Goal: Task Accomplishment & Management: Manage account settings

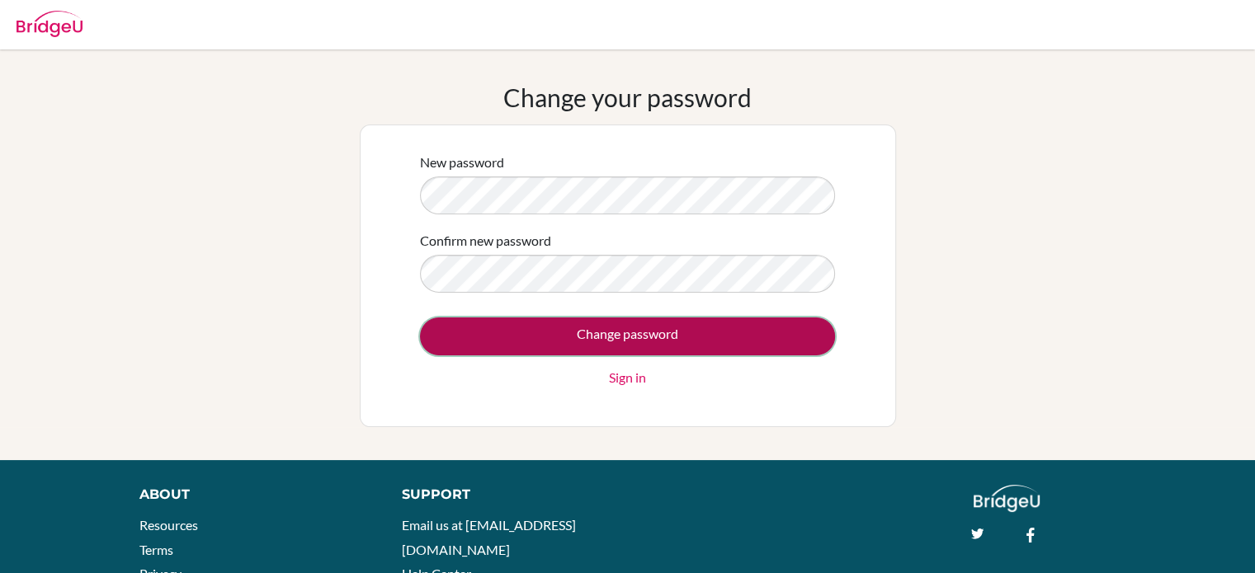
click at [472, 325] on input "Change password" at bounding box center [627, 337] width 415 height 38
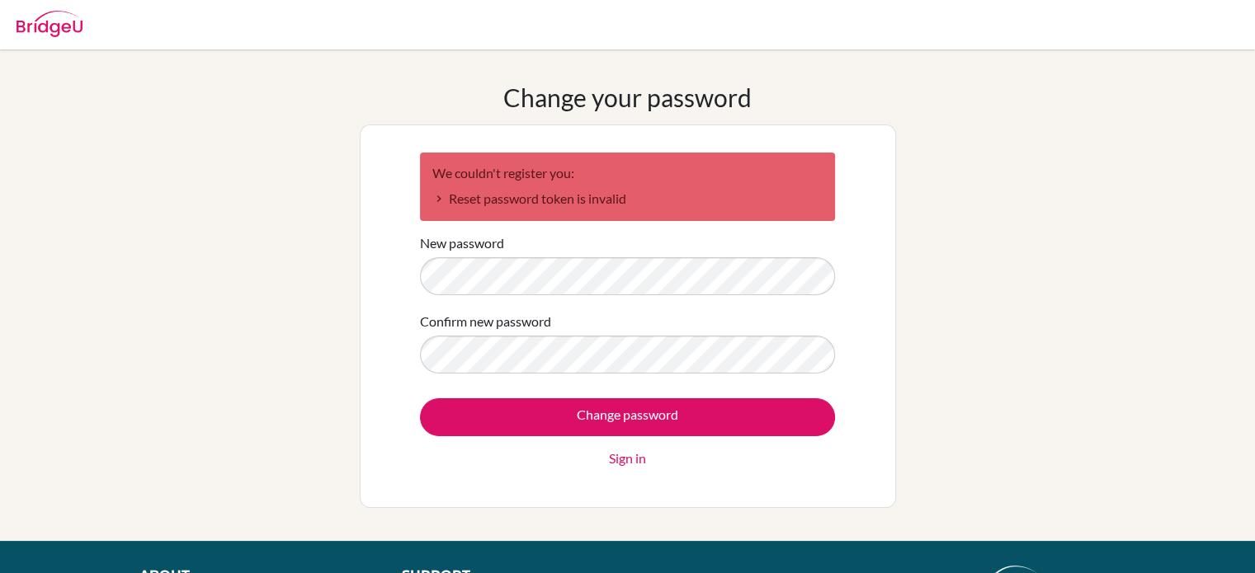
click at [616, 459] on link "Sign in" at bounding box center [627, 459] width 37 height 20
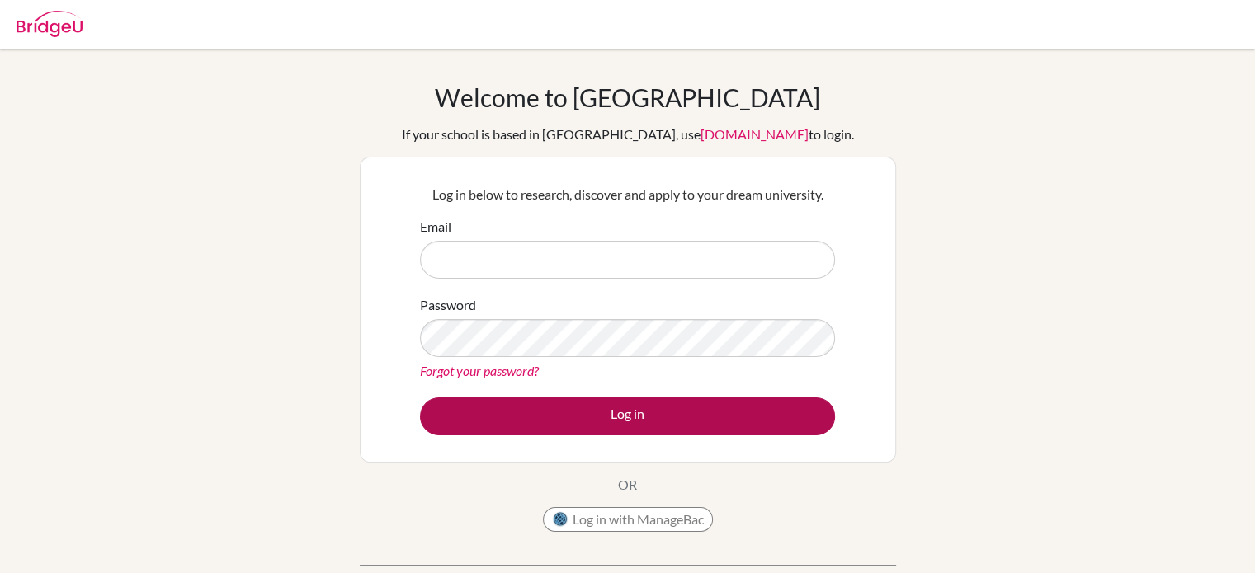
type input "[EMAIL_ADDRESS][DOMAIN_NAME]"
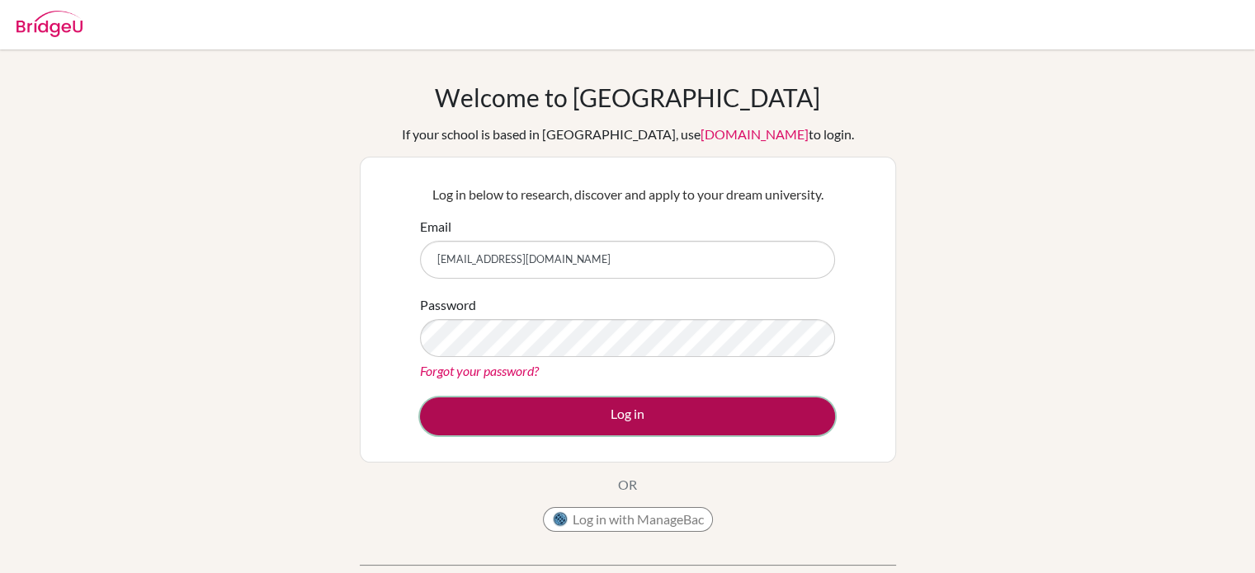
click at [492, 417] on button "Log in" at bounding box center [627, 417] width 415 height 38
